Goal: Use online tool/utility: Utilize a website feature to perform a specific function

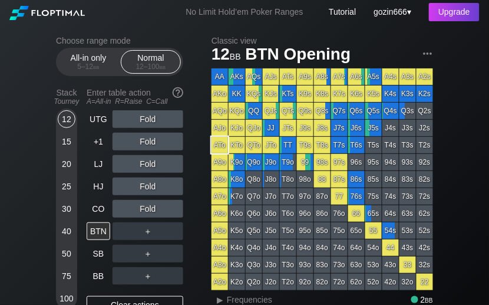
click at [94, 64] on span "bb" at bounding box center [96, 66] width 6 height 8
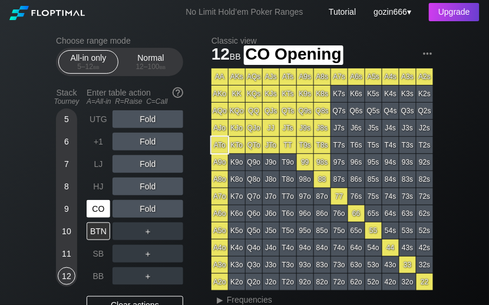
click at [95, 206] on div "CO" at bounding box center [99, 209] width 24 height 18
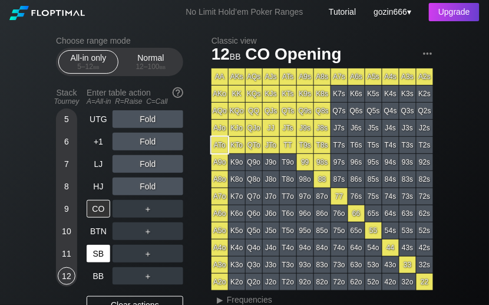
click at [103, 250] on div "SB" at bounding box center [99, 254] width 24 height 18
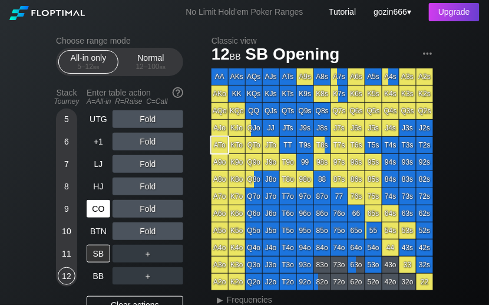
click at [97, 207] on div "CO" at bounding box center [99, 209] width 24 height 18
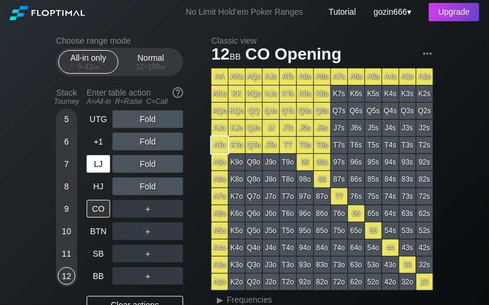
click at [97, 163] on div "LJ" at bounding box center [99, 164] width 24 height 18
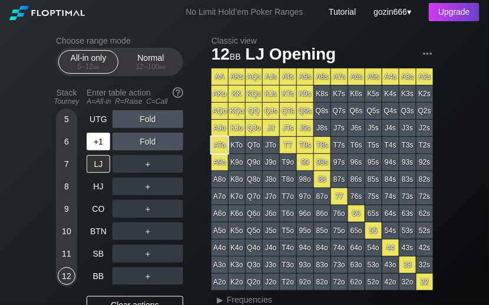
click at [97, 144] on div "+1" at bounding box center [99, 142] width 24 height 18
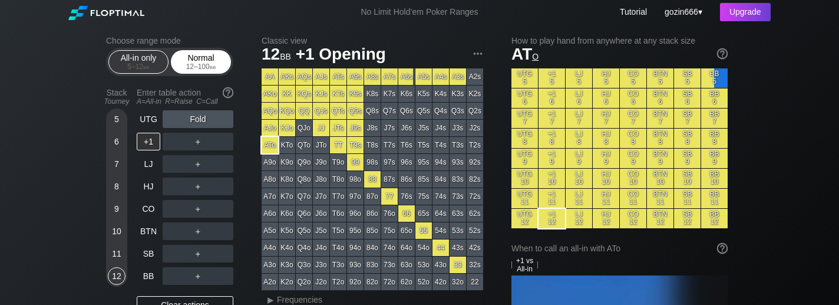
click at [210, 57] on div "Normal 12 – 100 bb" at bounding box center [201, 62] width 54 height 22
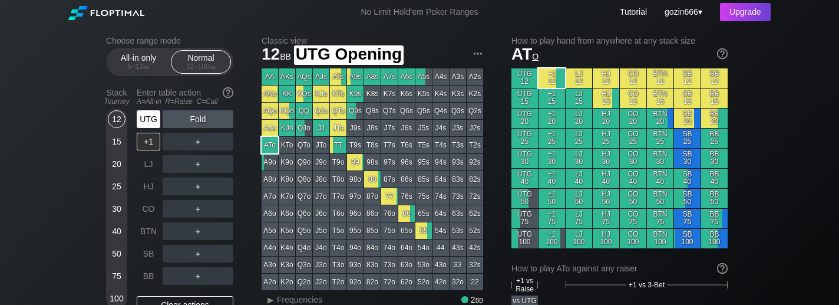
click at [154, 119] on div "UTG" at bounding box center [149, 119] width 24 height 18
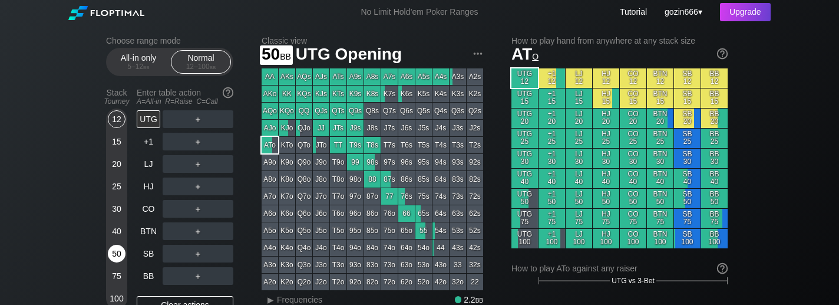
click at [118, 252] on div "50" at bounding box center [117, 254] width 18 height 18
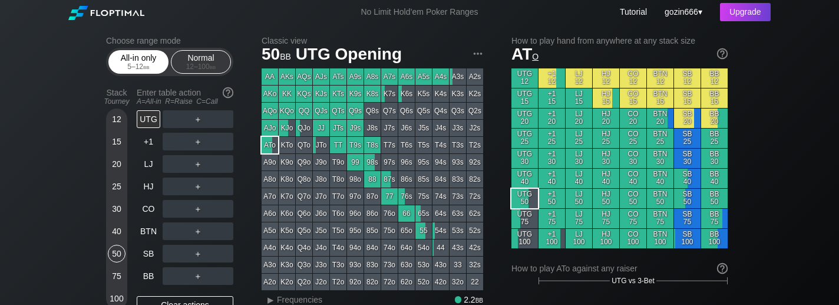
click at [134, 60] on div "All-in only 5 – 12 bb" at bounding box center [138, 62] width 54 height 22
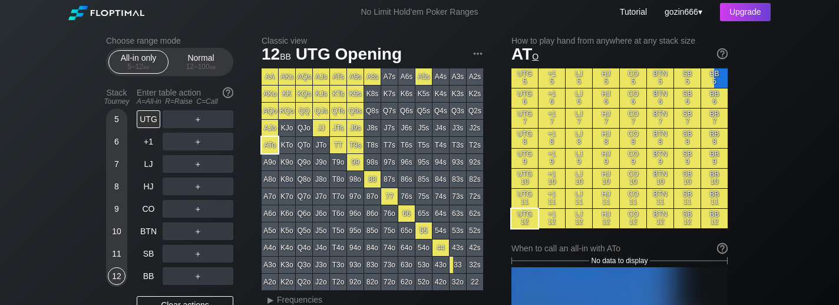
click at [114, 213] on div "9" at bounding box center [117, 209] width 18 height 18
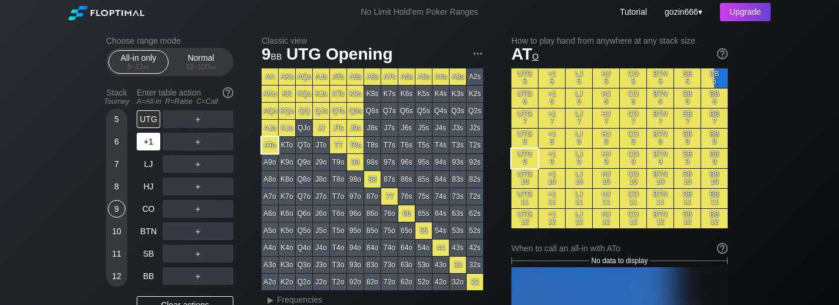
click at [146, 147] on div "+1" at bounding box center [149, 142] width 24 height 18
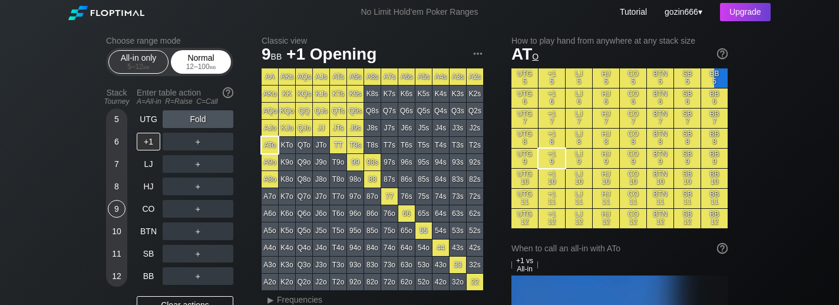
click at [203, 65] on div "12 – 100 bb" at bounding box center [200, 66] width 49 height 8
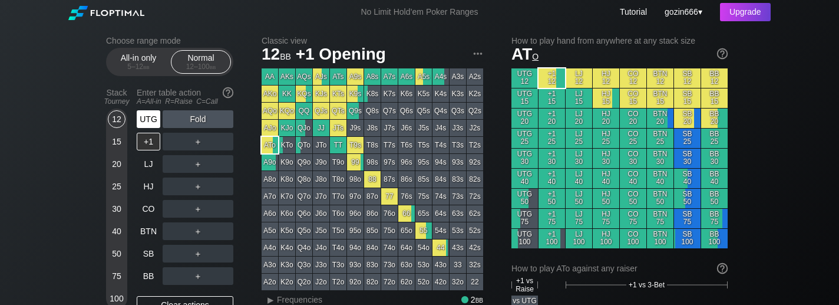
click at [147, 116] on div "UTG" at bounding box center [149, 119] width 24 height 18
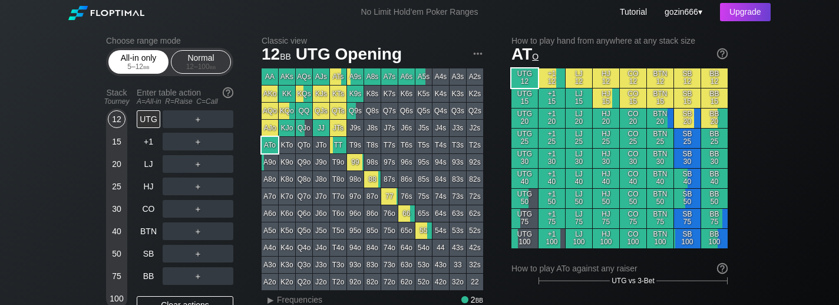
click at [147, 64] on span "bb" at bounding box center [146, 66] width 6 height 8
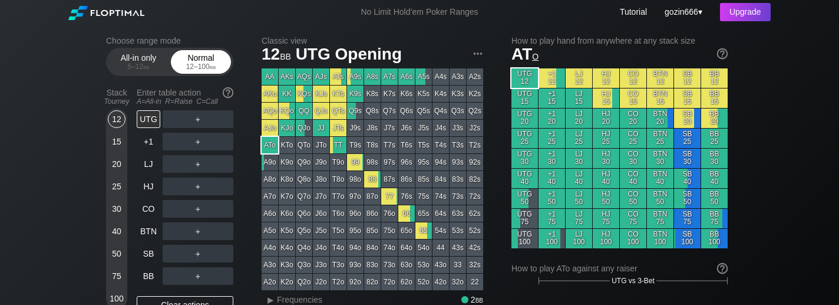
click at [213, 60] on div "Normal 12 – 100 bb" at bounding box center [201, 62] width 54 height 22
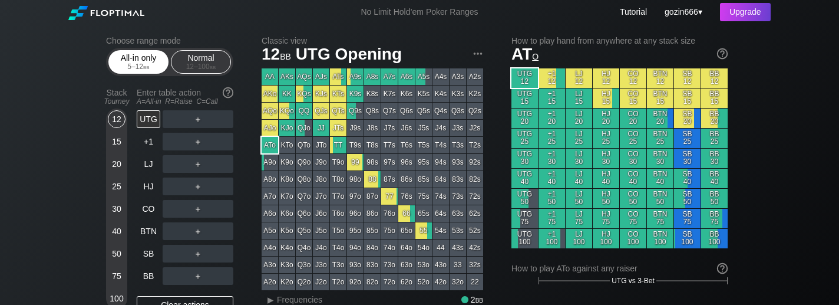
click at [138, 65] on div "5 – 12 bb" at bounding box center [138, 66] width 49 height 8
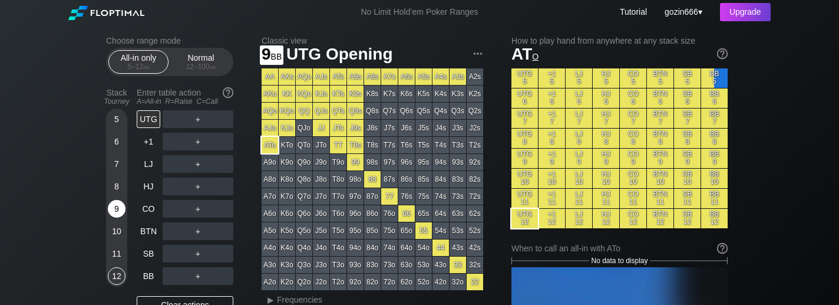
click at [109, 213] on div "9" at bounding box center [117, 209] width 18 height 18
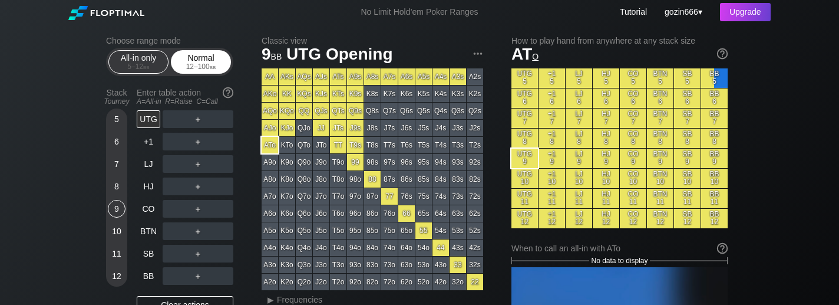
click at [199, 69] on div "12 – 100 bb" at bounding box center [200, 66] width 49 height 8
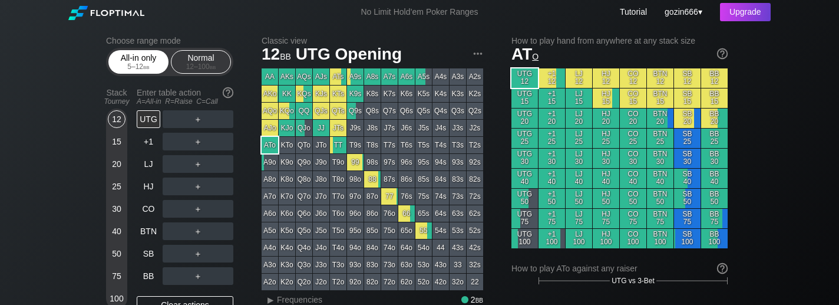
click at [128, 62] on div "5 – 12 bb" at bounding box center [138, 66] width 49 height 8
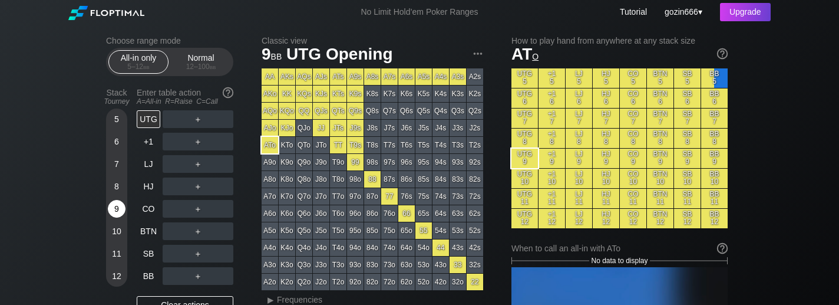
click at [113, 200] on div "9" at bounding box center [117, 211] width 18 height 22
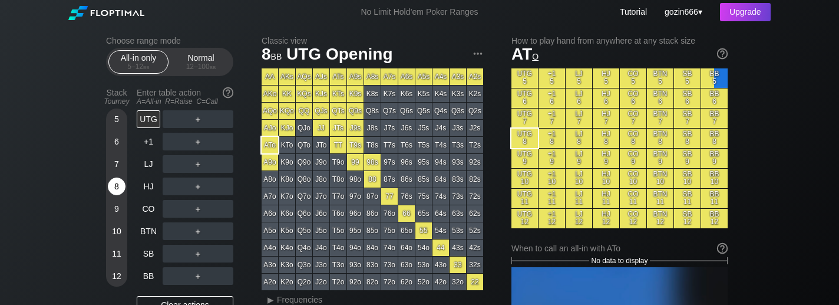
click at [112, 190] on div "8" at bounding box center [117, 186] width 18 height 18
drag, startPoint x: 217, startPoint y: 61, endPoint x: 173, endPoint y: 105, distance: 61.7
click at [217, 61] on div "Normal 12 – 100 bb" at bounding box center [201, 62] width 54 height 22
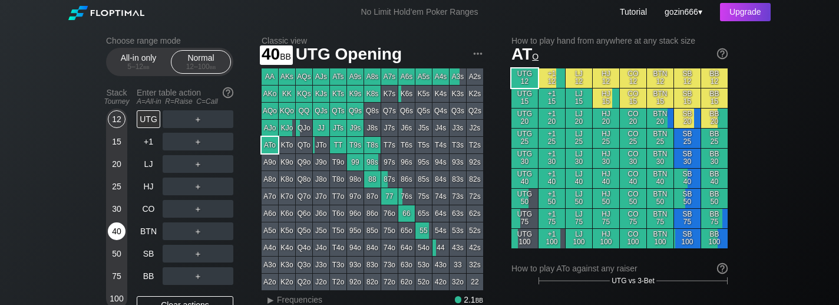
click at [116, 225] on div "40" at bounding box center [117, 231] width 18 height 18
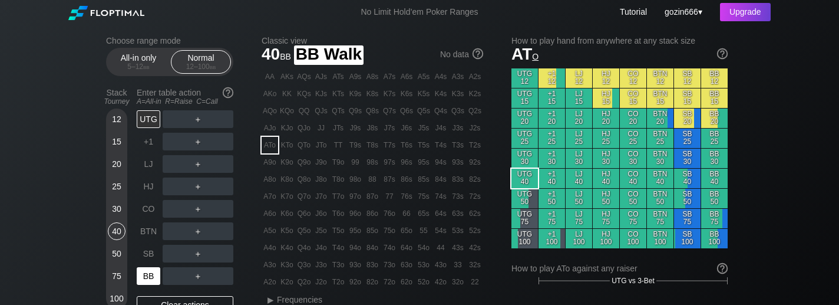
click at [144, 278] on div "BB" at bounding box center [149, 276] width 24 height 18
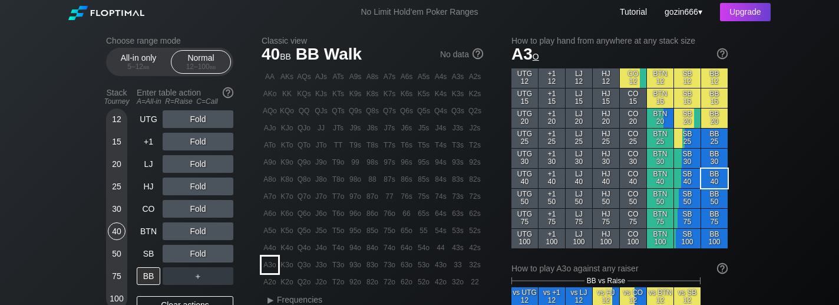
click at [272, 265] on div "A3o" at bounding box center [270, 264] width 16 height 16
click at [114, 168] on div "20" at bounding box center [117, 164] width 18 height 18
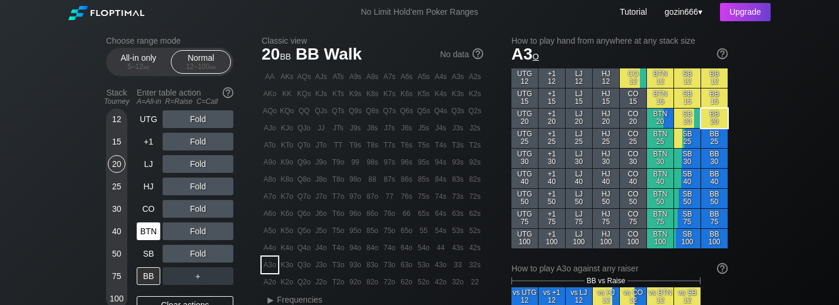
drag, startPoint x: 144, startPoint y: 249, endPoint x: 144, endPoint y: 239, distance: 9.4
click at [145, 249] on div "SB" at bounding box center [149, 254] width 24 height 18
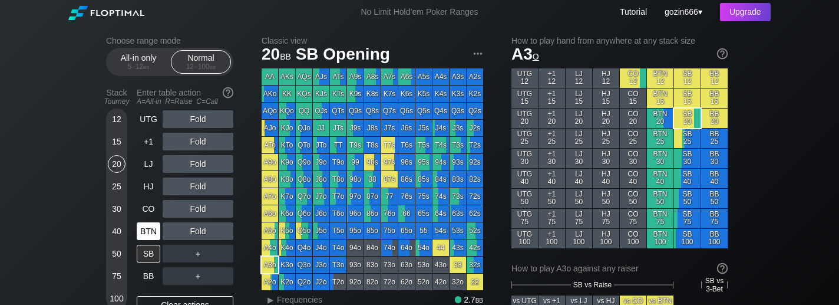
click at [151, 236] on div "BTN" at bounding box center [149, 231] width 24 height 18
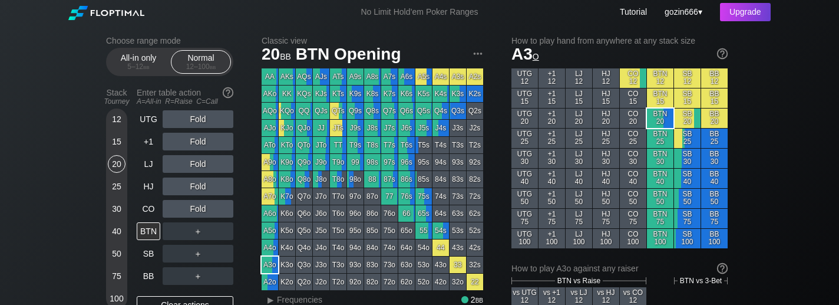
click at [118, 141] on div "15" at bounding box center [117, 142] width 18 height 18
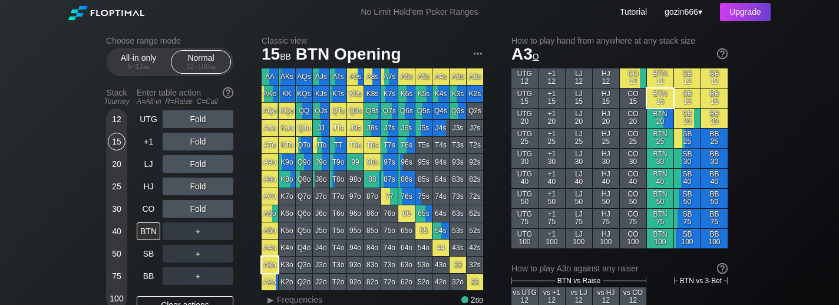
click at [117, 206] on div "30" at bounding box center [117, 209] width 18 height 18
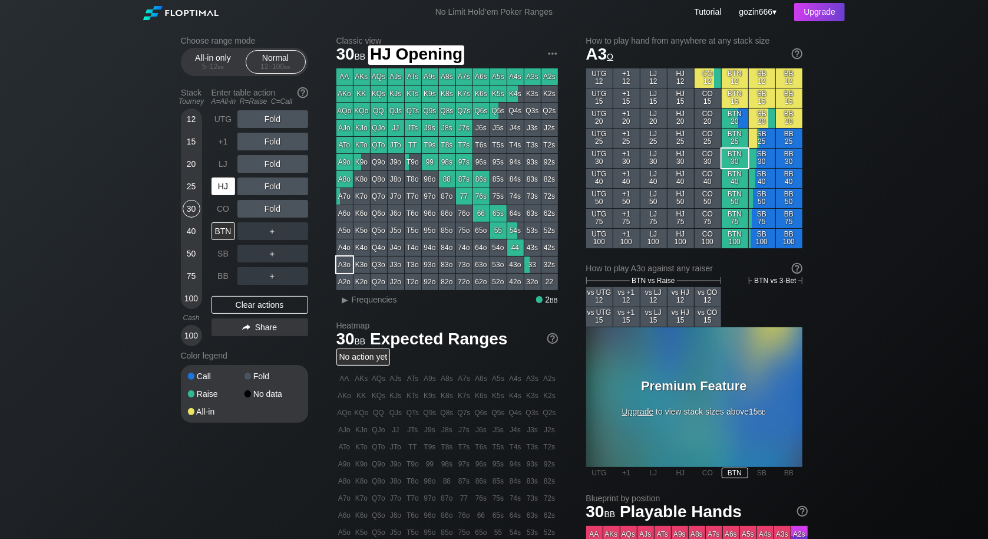
click at [227, 183] on div "HJ" at bounding box center [224, 186] width 24 height 18
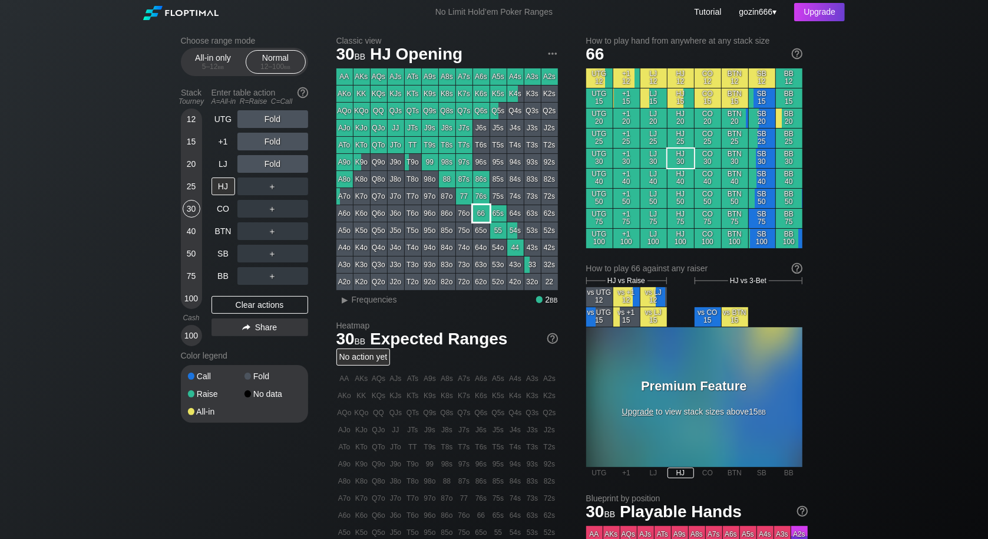
click at [483, 220] on div "66" at bounding box center [481, 213] width 16 height 16
click at [220, 164] on div "LJ" at bounding box center [224, 164] width 24 height 18
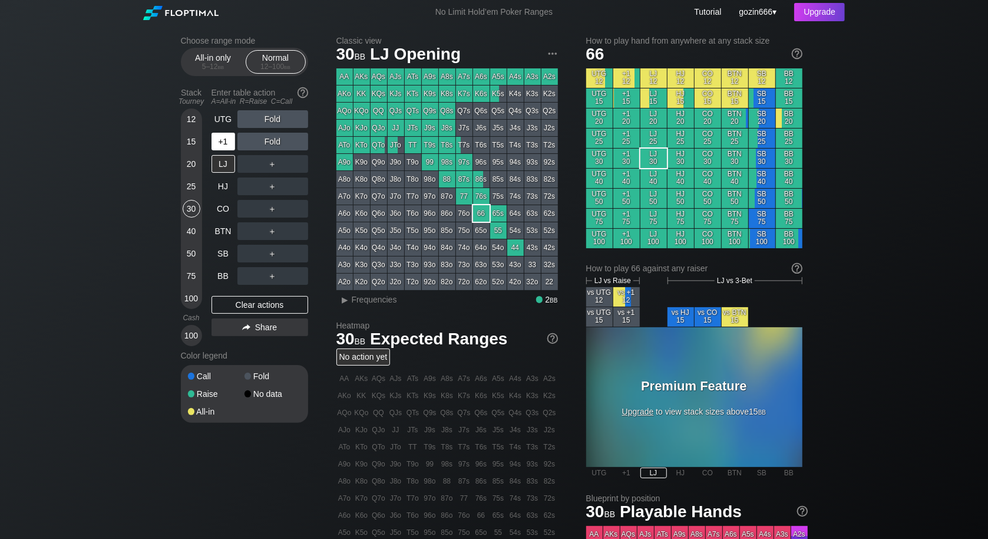
click at [214, 141] on div "+1" at bounding box center [224, 142] width 24 height 18
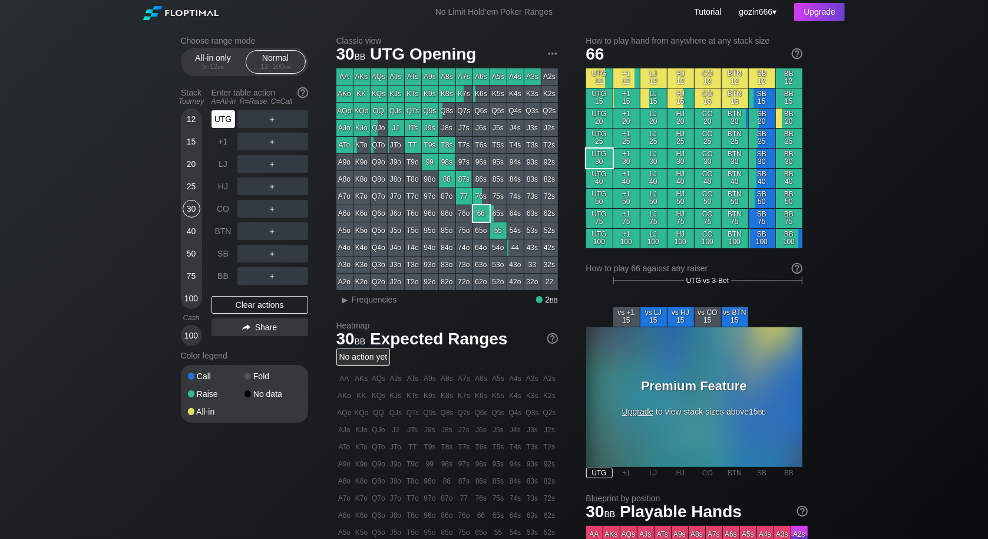
click at [217, 117] on div "UTG" at bounding box center [224, 119] width 24 height 18
click at [186, 160] on div "20" at bounding box center [192, 164] width 18 height 18
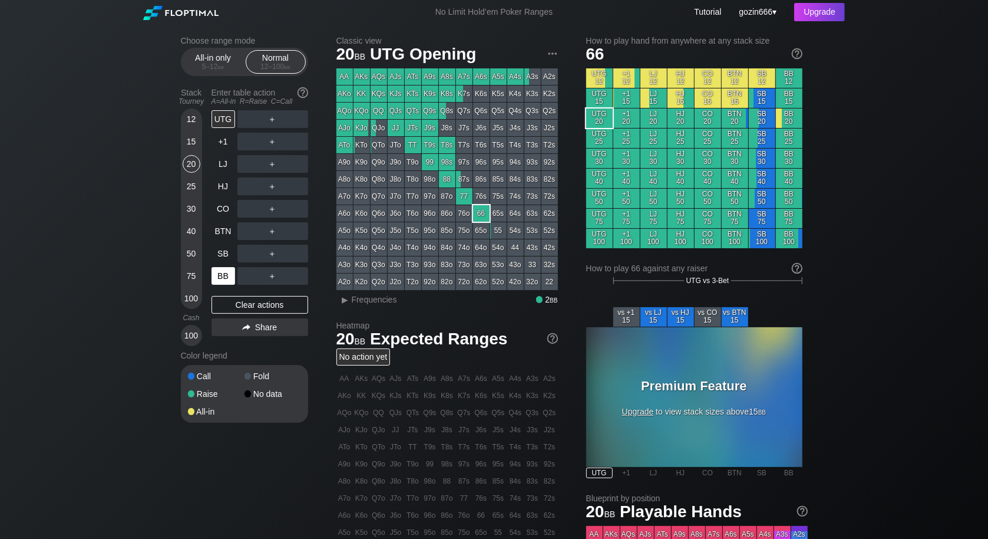
click at [219, 273] on div "BB" at bounding box center [224, 276] width 24 height 18
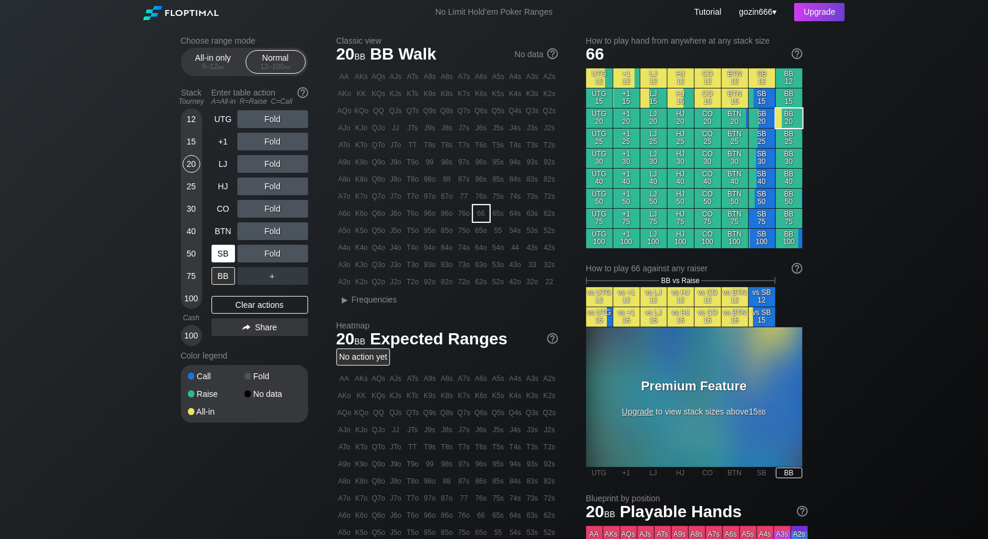
click at [220, 250] on div "SB" at bounding box center [224, 254] width 24 height 18
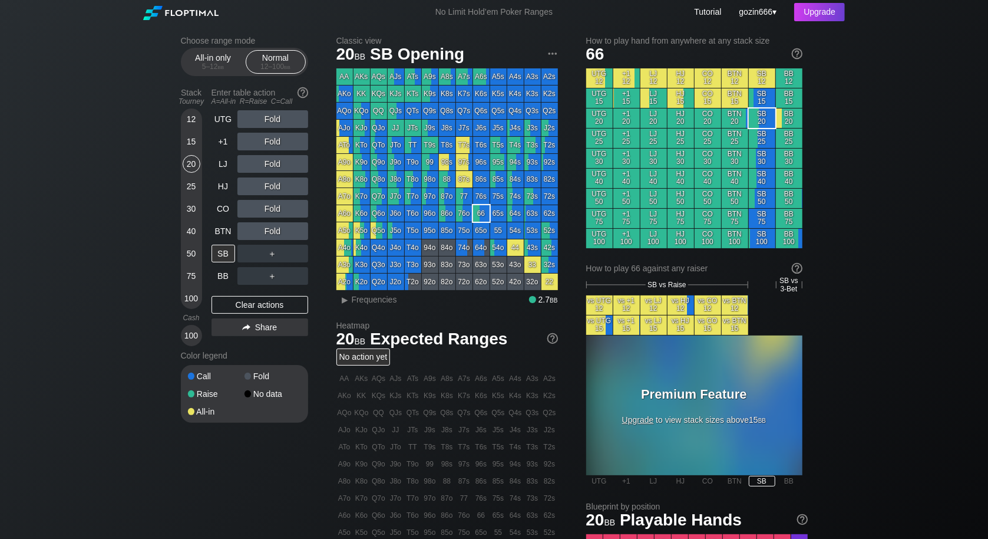
click at [130, 304] on div "Choose range mode All-in only 5 – 12 bb Normal 12 – 100 bb Stack Tourney Enter …" at bounding box center [494, 404] width 988 height 761
click at [196, 231] on div "40" at bounding box center [192, 231] width 18 height 18
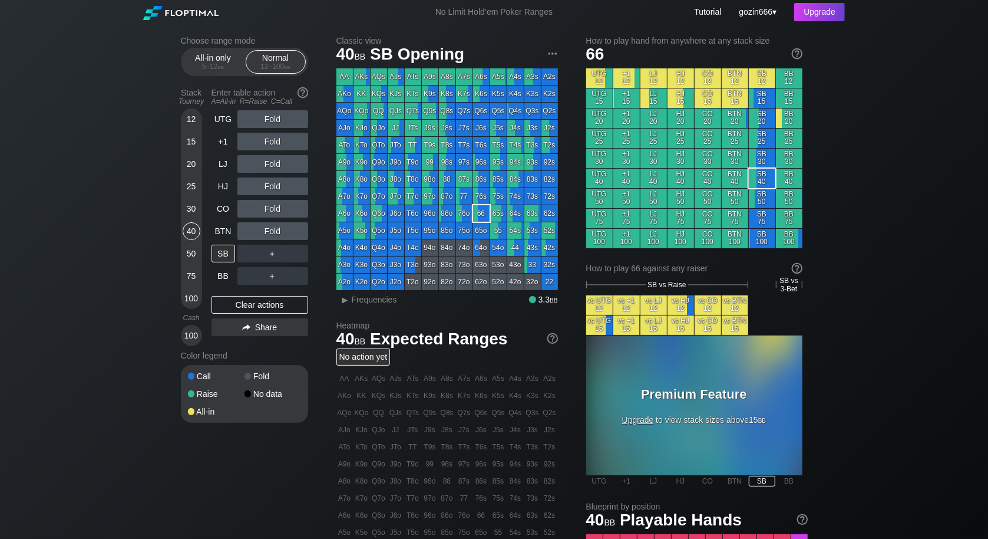
click at [95, 304] on div "Choose range mode All-in only 5 – 12 bb Normal 12 – 100 bb Stack Tourney Enter …" at bounding box center [494, 404] width 988 height 761
click at [222, 232] on div "BTN" at bounding box center [224, 231] width 24 height 18
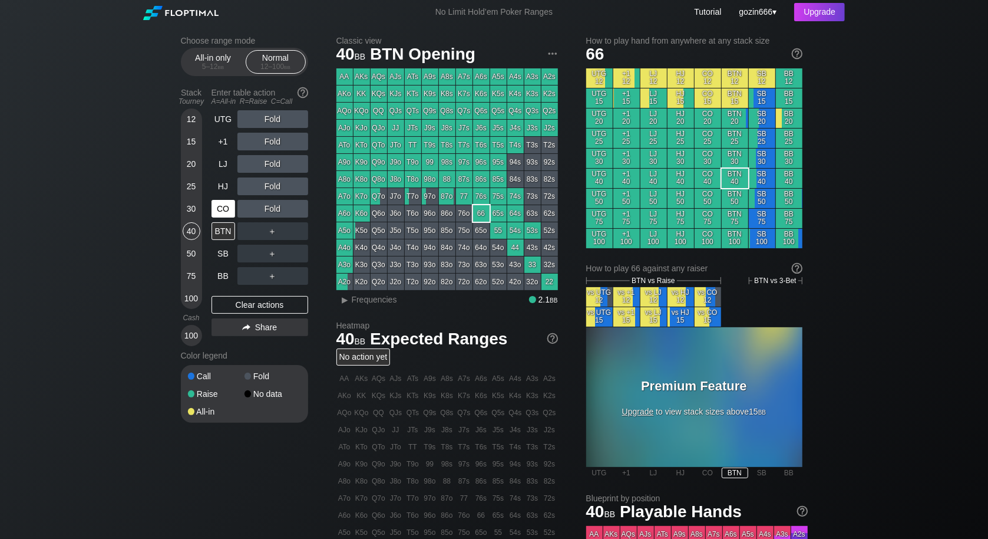
click at [223, 204] on div "CO" at bounding box center [224, 209] width 24 height 18
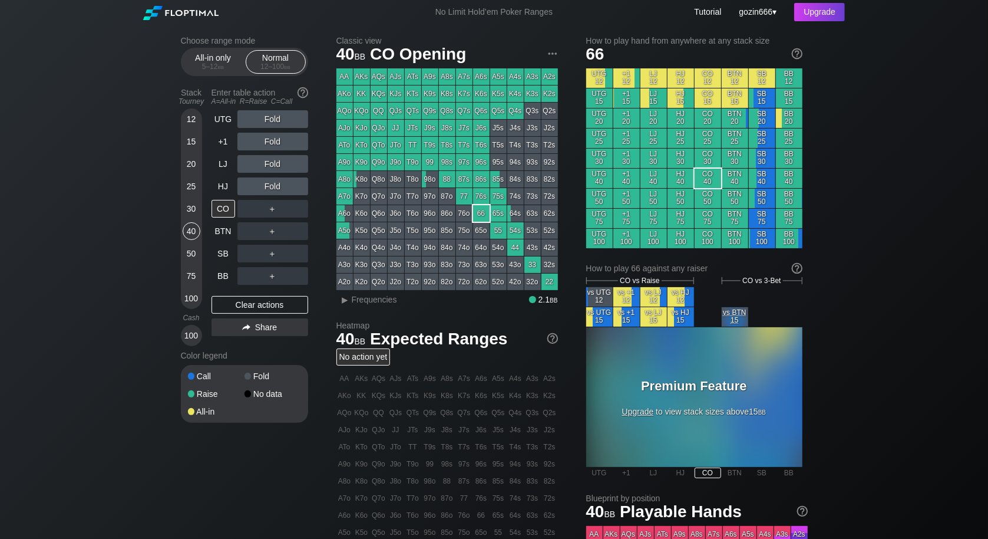
click at [192, 211] on div "30" at bounding box center [192, 209] width 18 height 18
click at [217, 180] on div "HJ" at bounding box center [224, 186] width 24 height 18
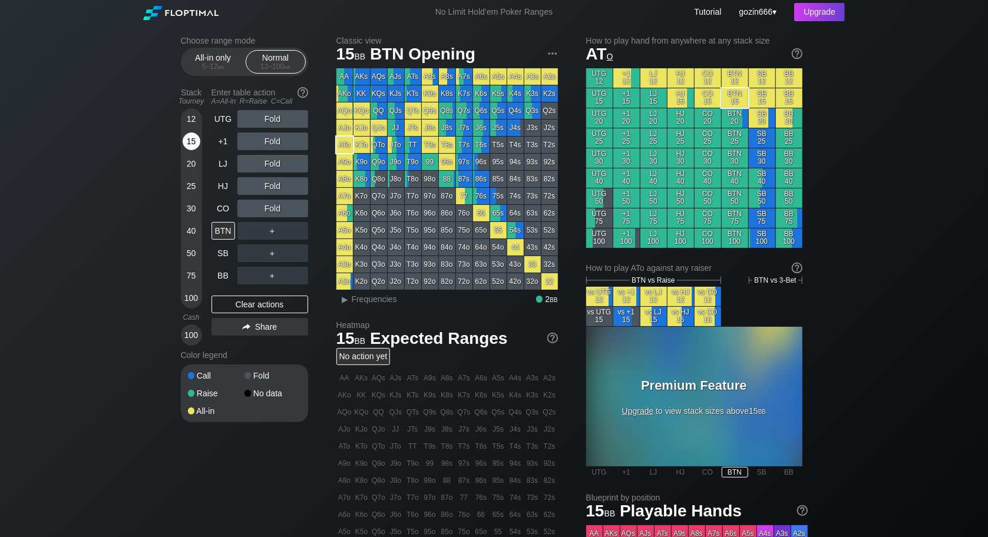
click at [196, 139] on div "15" at bounding box center [192, 142] width 18 height 18
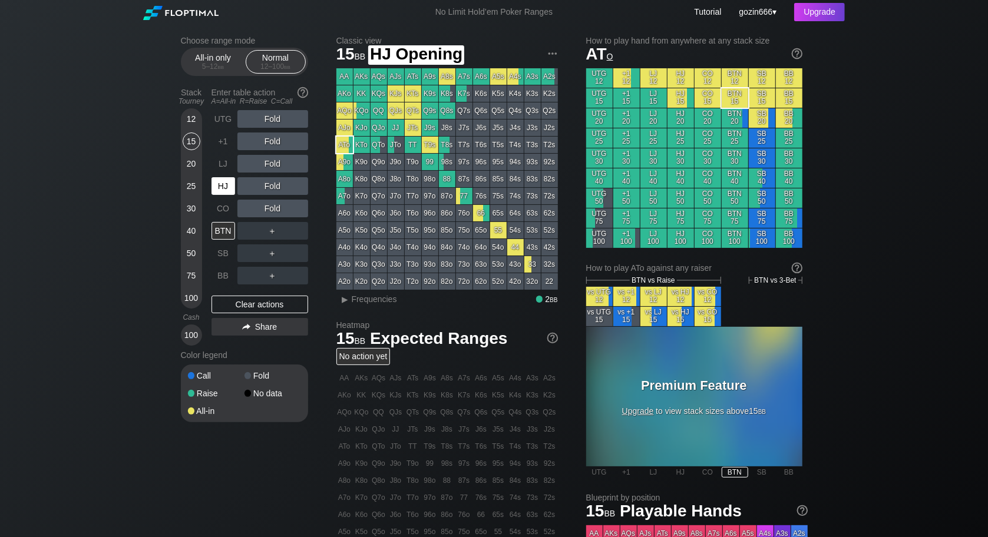
click at [225, 189] on div "HJ" at bounding box center [224, 186] width 24 height 18
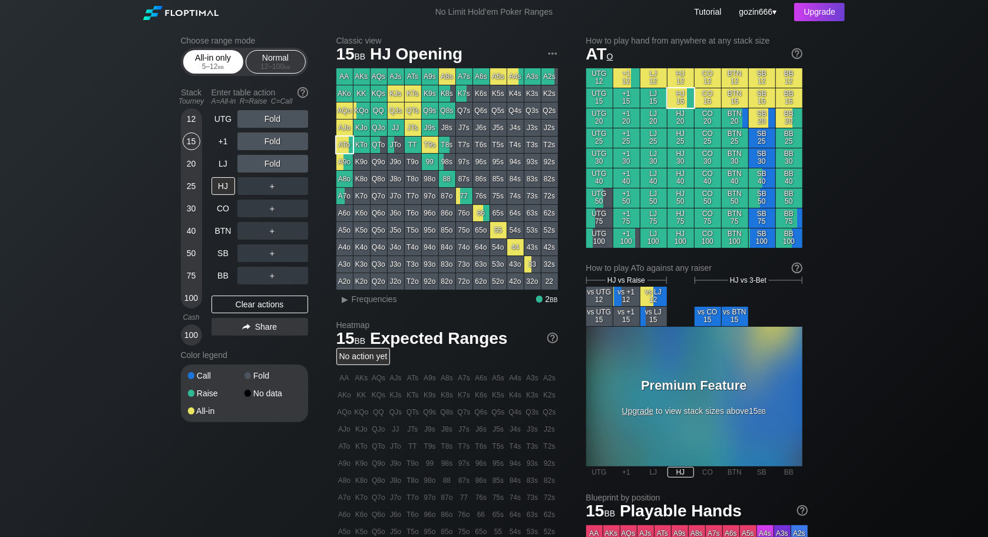
click at [209, 62] on div "5 – 12 bb" at bounding box center [213, 66] width 49 height 8
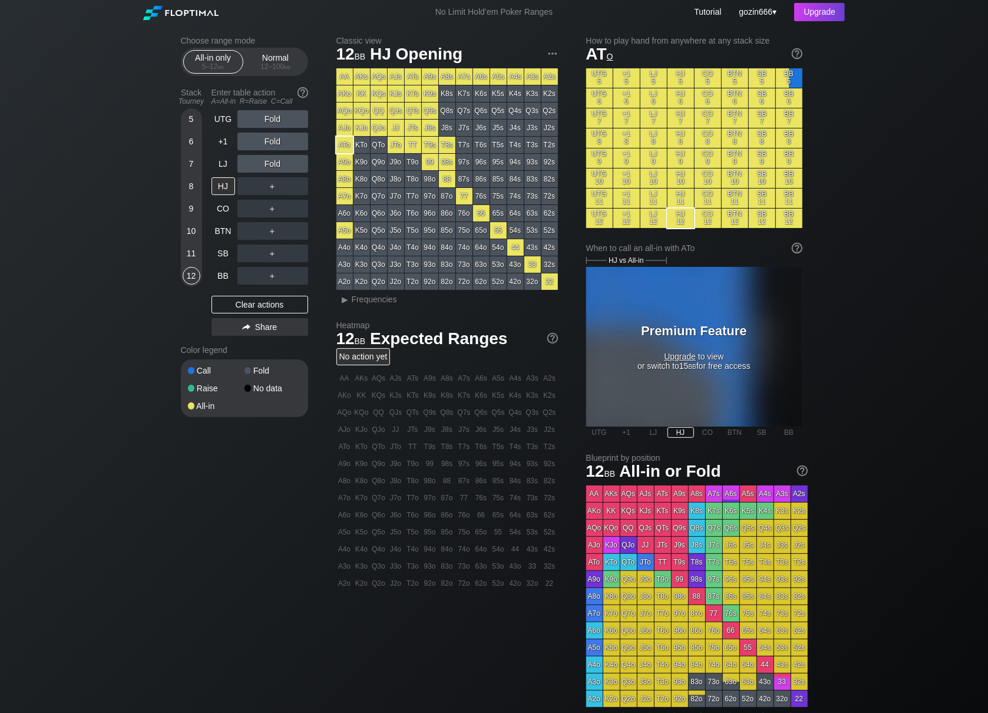
click at [210, 279] on div "Stack Tourney Enter table action A=All-in R=Raise C=Call 5 6 7 8 9 10 11 12 UTG…" at bounding box center [244, 212] width 127 height 258
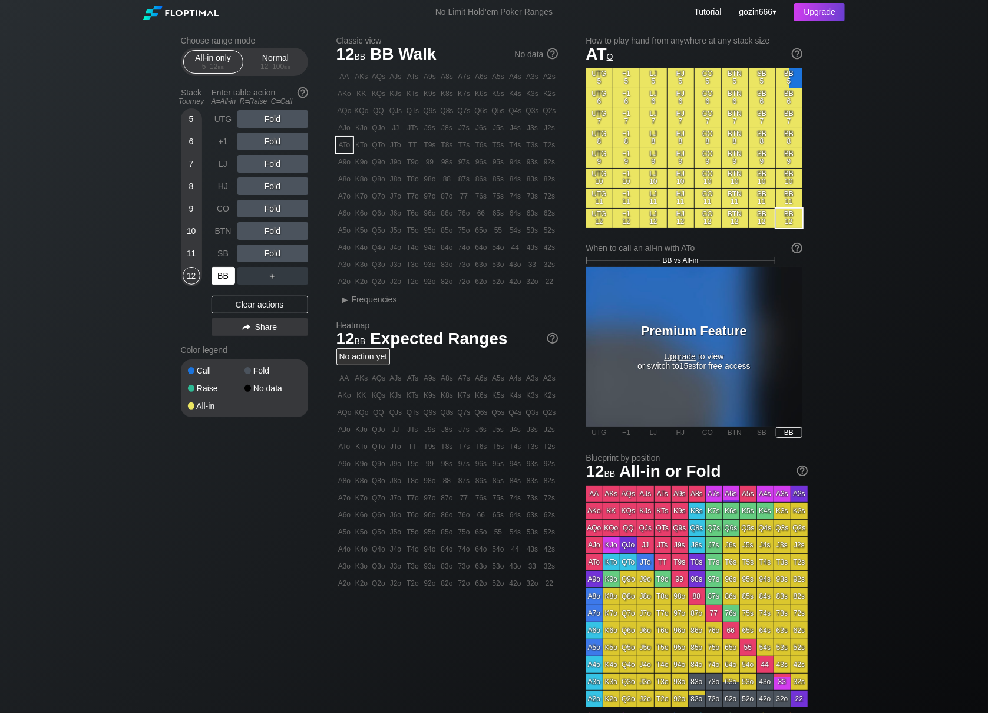
click at [218, 272] on div "BB" at bounding box center [224, 276] width 24 height 18
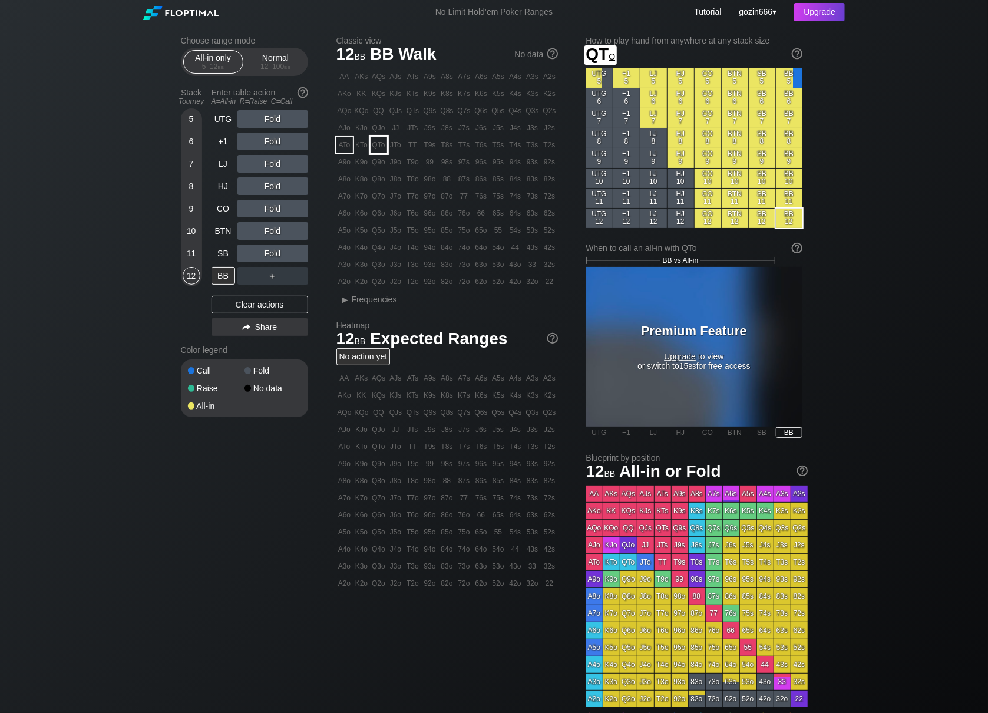
click at [381, 147] on div "QTo" at bounding box center [379, 145] width 16 height 16
click at [227, 260] on div "SB" at bounding box center [224, 254] width 24 height 18
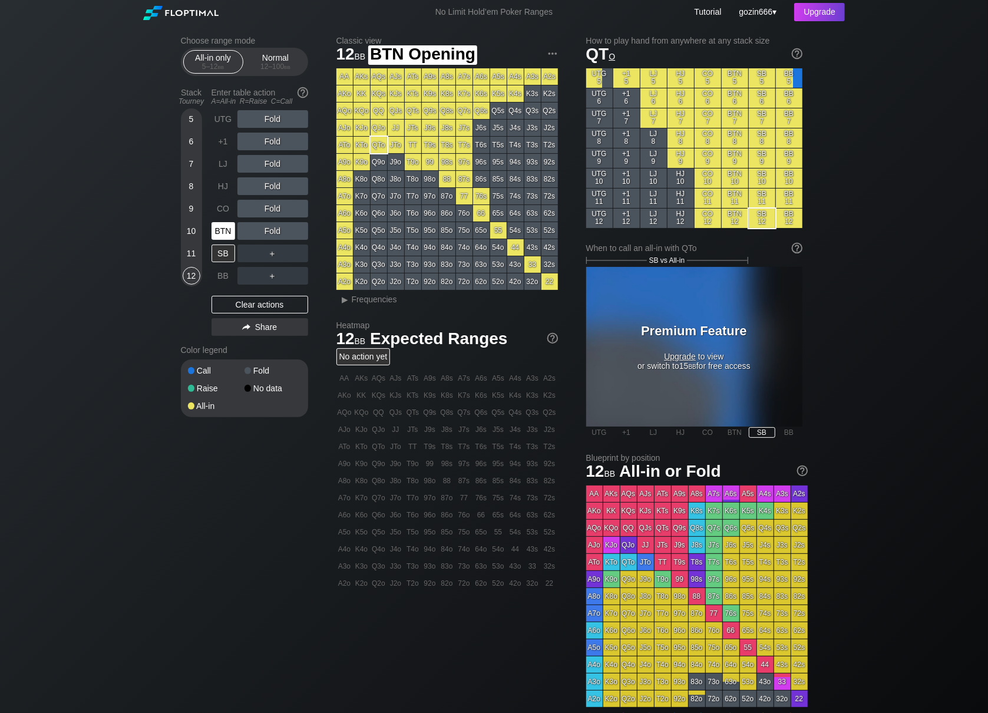
click at [222, 234] on div "BTN" at bounding box center [224, 231] width 24 height 18
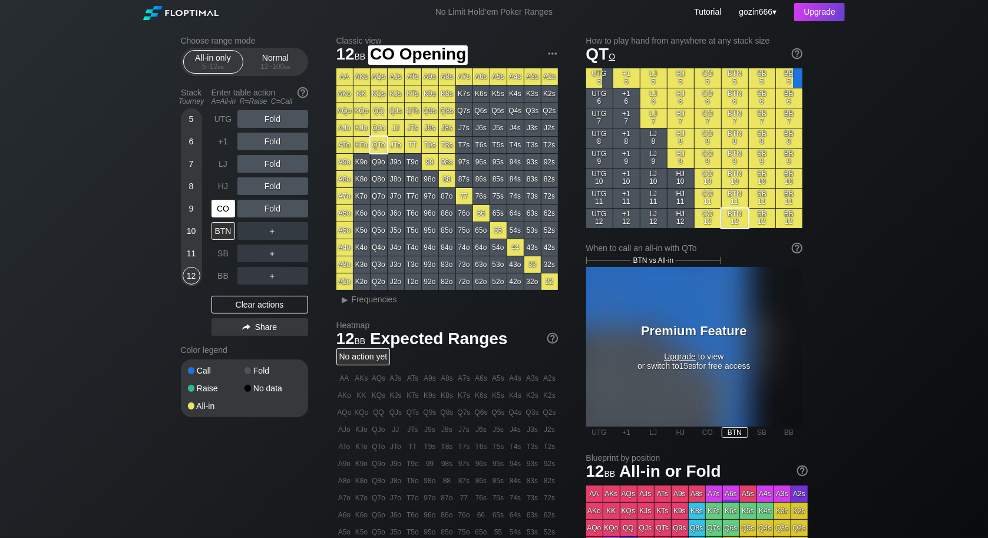
click at [223, 212] on div "CO" at bounding box center [224, 209] width 24 height 18
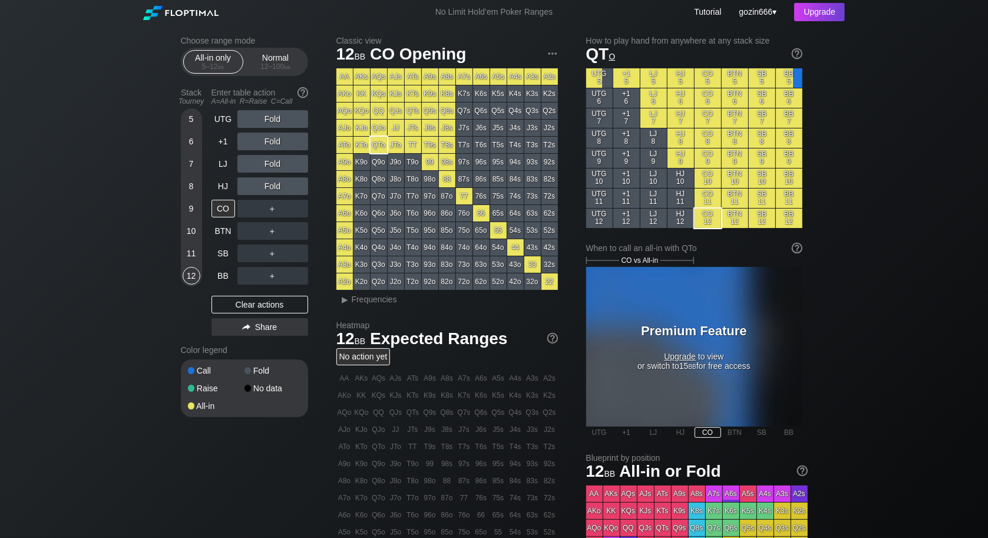
click at [216, 468] on div "Choose range mode All-in only 5 – 12 bb Normal 12 – 100 bb Stack Tourney Enter …" at bounding box center [494, 380] width 646 height 712
click at [355, 302] on span "Frequencies" at bounding box center [374, 299] width 45 height 9
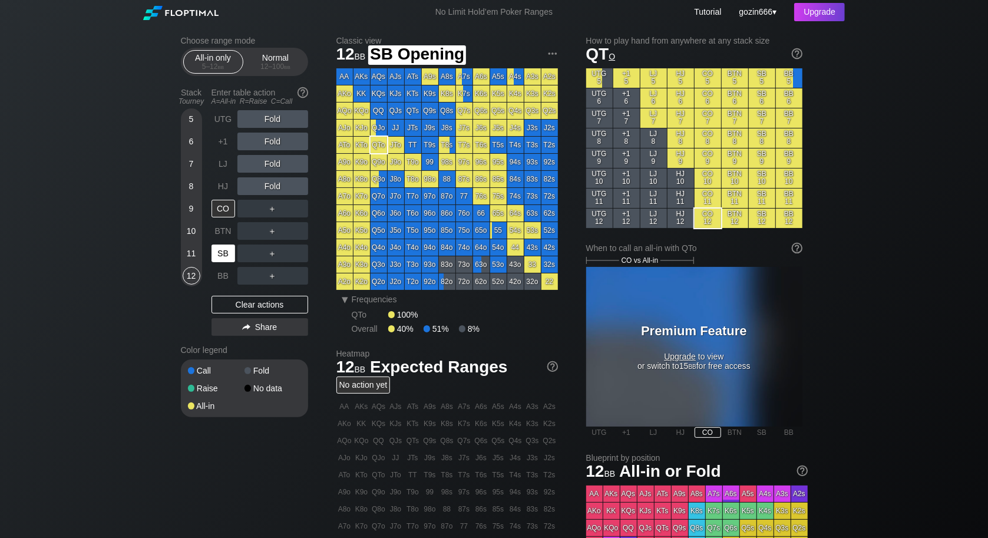
click at [230, 255] on div "SB" at bounding box center [224, 254] width 24 height 18
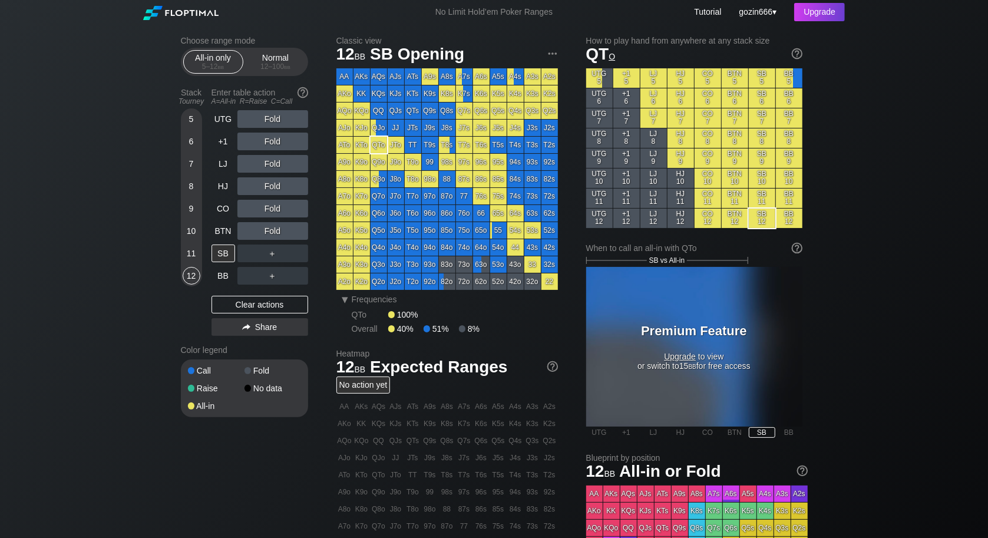
click at [192, 209] on div "9" at bounding box center [192, 209] width 18 height 18
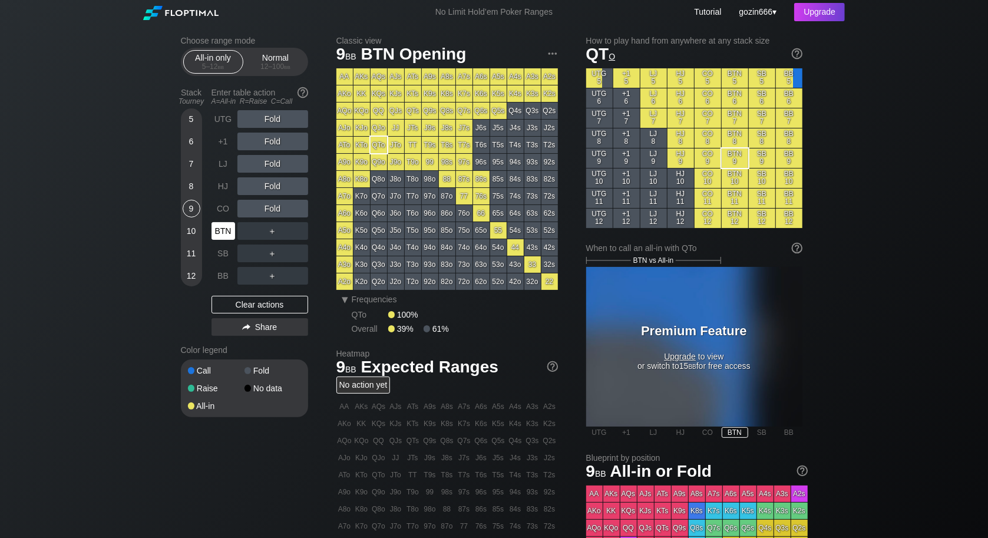
click at [216, 220] on div "BTN" at bounding box center [225, 231] width 26 height 22
